Goal: Task Accomplishment & Management: Manage account settings

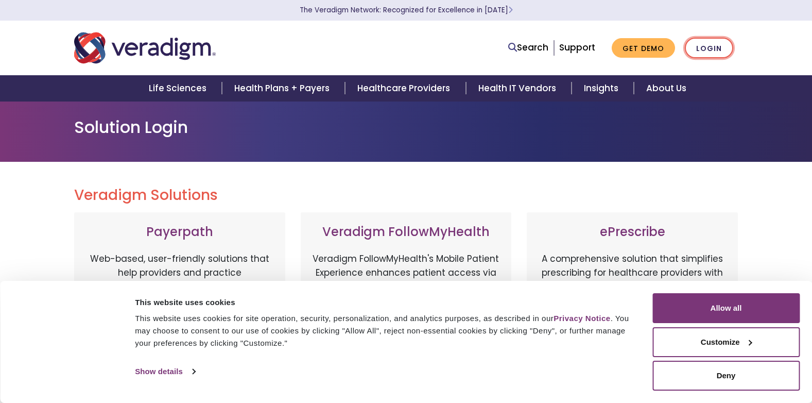
click at [712, 46] on link "Login" at bounding box center [709, 48] width 48 height 21
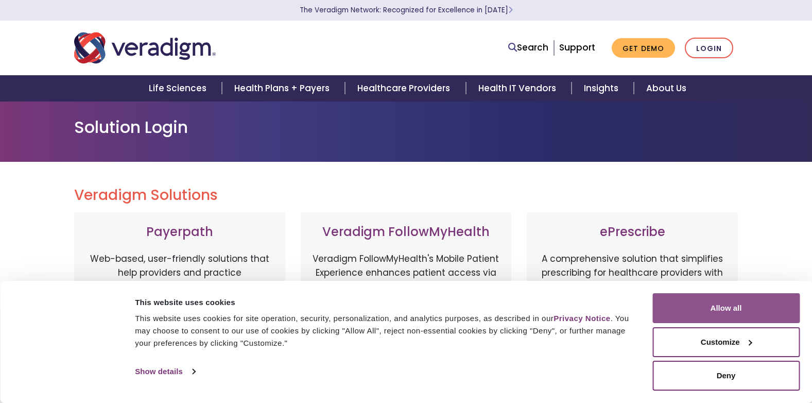
click at [716, 298] on button "Allow all" at bounding box center [726, 308] width 147 height 30
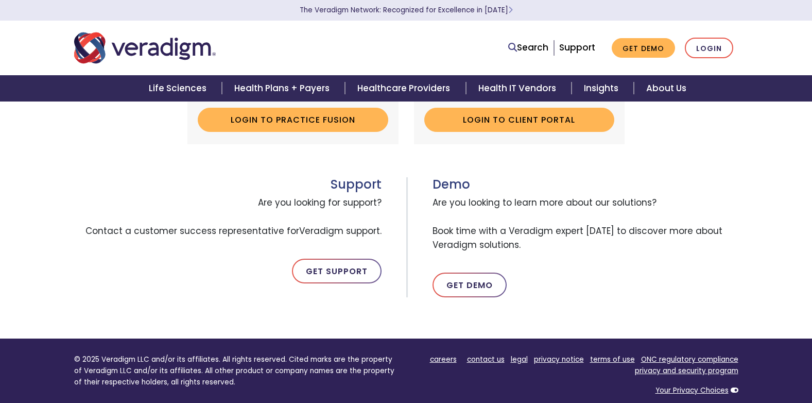
scroll to position [361, 0]
